Goal: Task Accomplishment & Management: Manage account settings

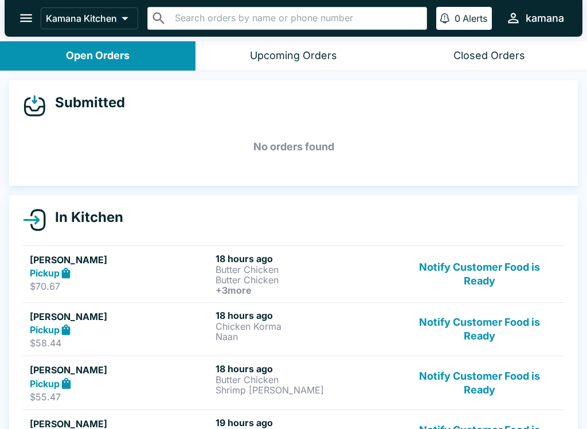
scroll to position [-1, 0]
click at [22, 13] on icon "open drawer" at bounding box center [25, 17] width 15 height 15
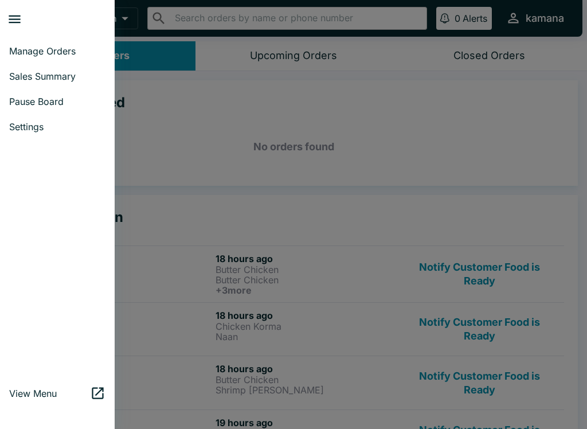
scroll to position [0, 0]
click at [62, 83] on link "Sales Summary" at bounding box center [57, 76] width 115 height 25
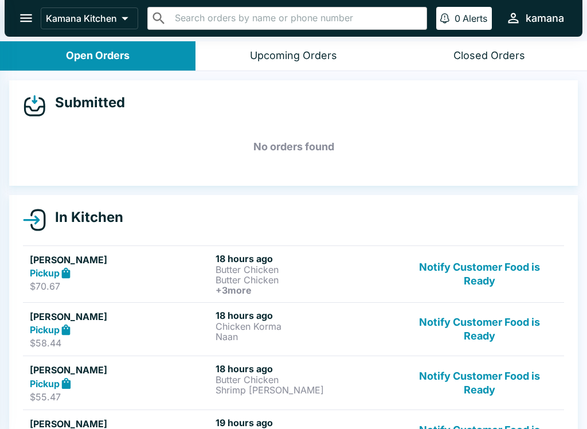
select select "03:00"
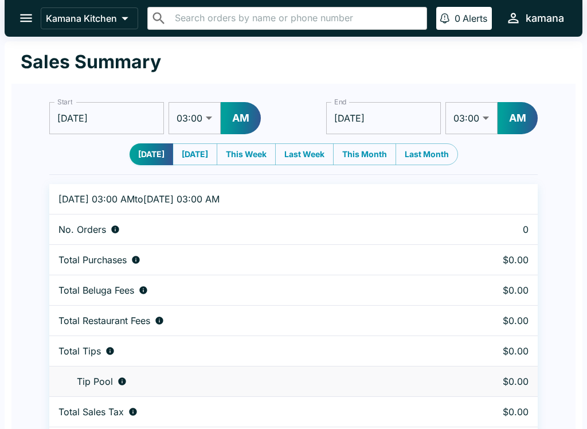
scroll to position [35, 0]
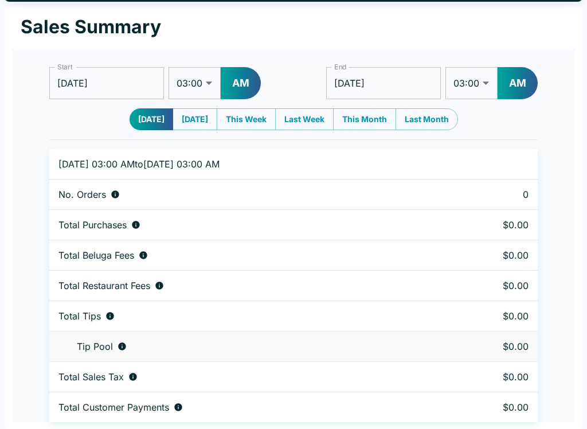
click at [198, 109] on button "[DATE]" at bounding box center [195, 119] width 45 height 22
type input "[DATE]"
click at [261, 115] on button "This Week" at bounding box center [246, 119] width 59 height 22
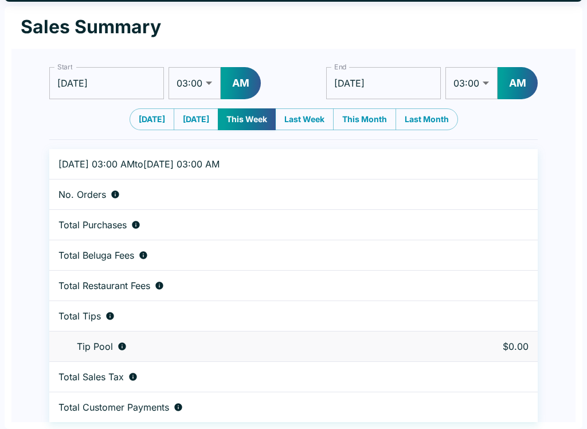
type input "[DATE]"
click at [228, 359] on td "Tip Pool" at bounding box center [230, 346] width 362 height 30
click at [148, 119] on button "[DATE]" at bounding box center [152, 119] width 45 height 22
type input "[DATE]"
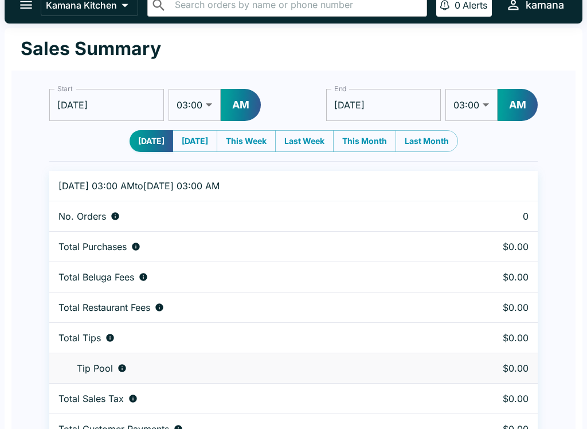
scroll to position [0, 0]
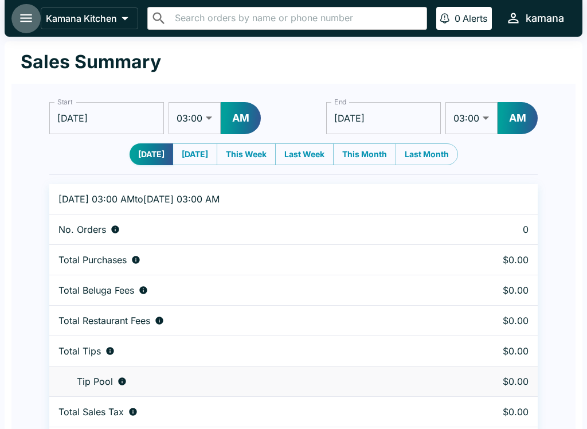
click at [34, 18] on button "open drawer" at bounding box center [25, 17] width 29 height 29
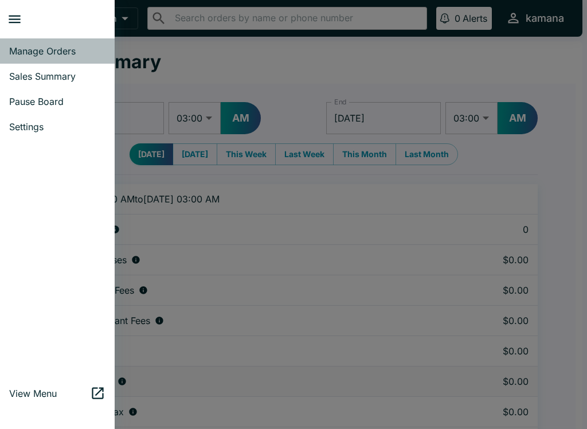
click at [52, 51] on span "Manage Orders" at bounding box center [57, 50] width 96 height 11
